Goal: Information Seeking & Learning: Learn about a topic

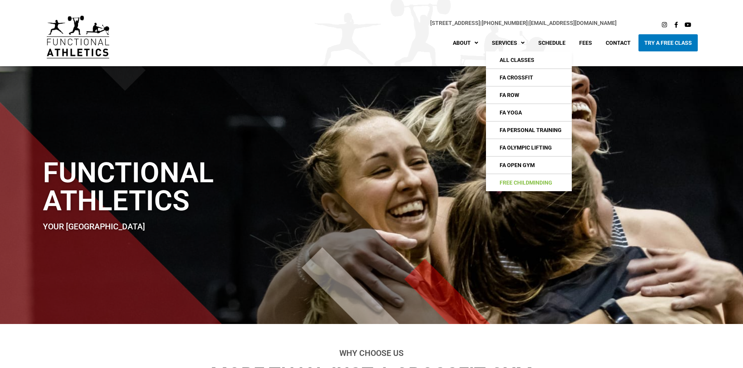
click at [531, 185] on link "Free Childminding" at bounding box center [529, 182] width 86 height 17
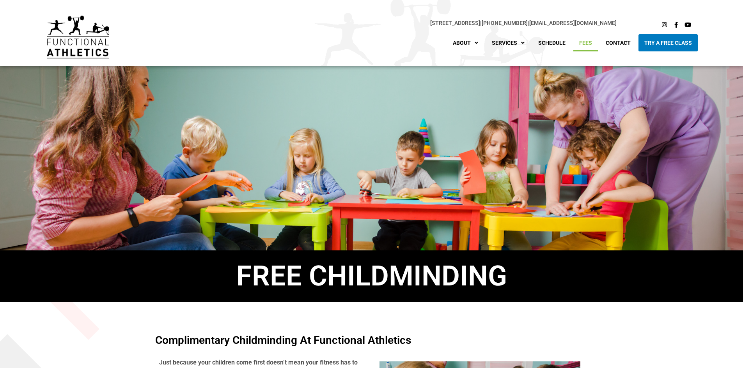
click at [584, 43] on link "Fees" at bounding box center [585, 42] width 25 height 17
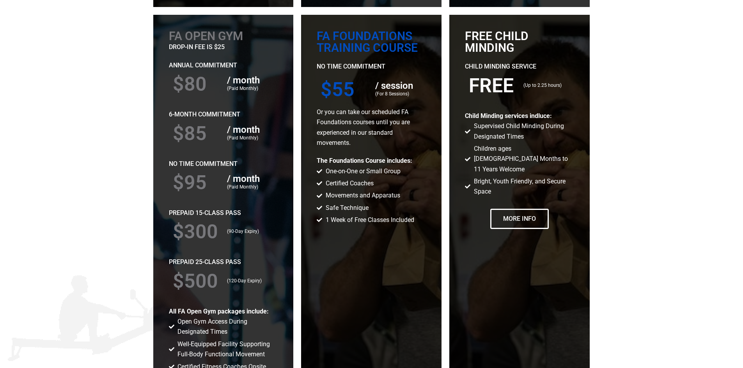
scroll to position [1325, 0]
